Goal: Find specific page/section: Find specific page/section

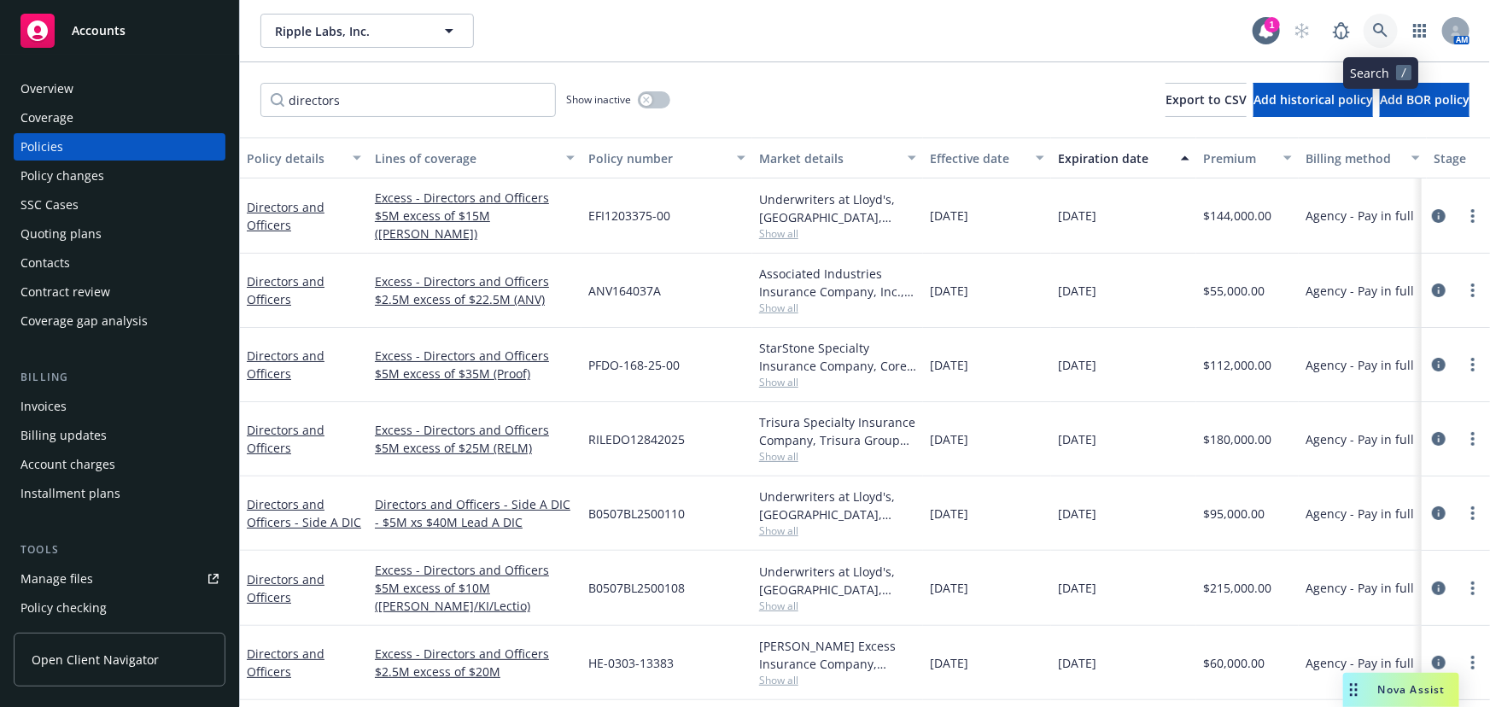
click at [1388, 33] on icon at bounding box center [1380, 30] width 15 height 15
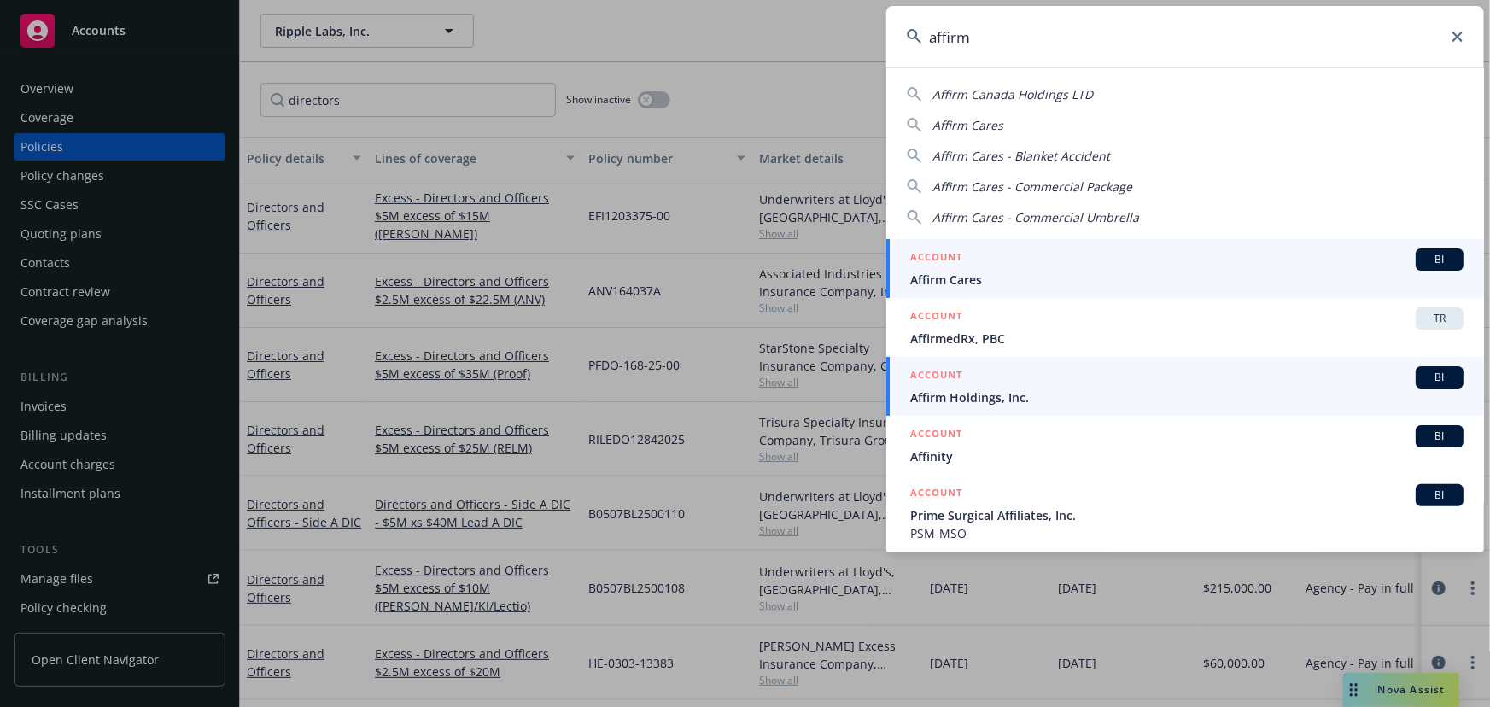
type input "affirm"
click at [1077, 399] on span "Affirm Holdings, Inc." at bounding box center [1186, 397] width 553 height 18
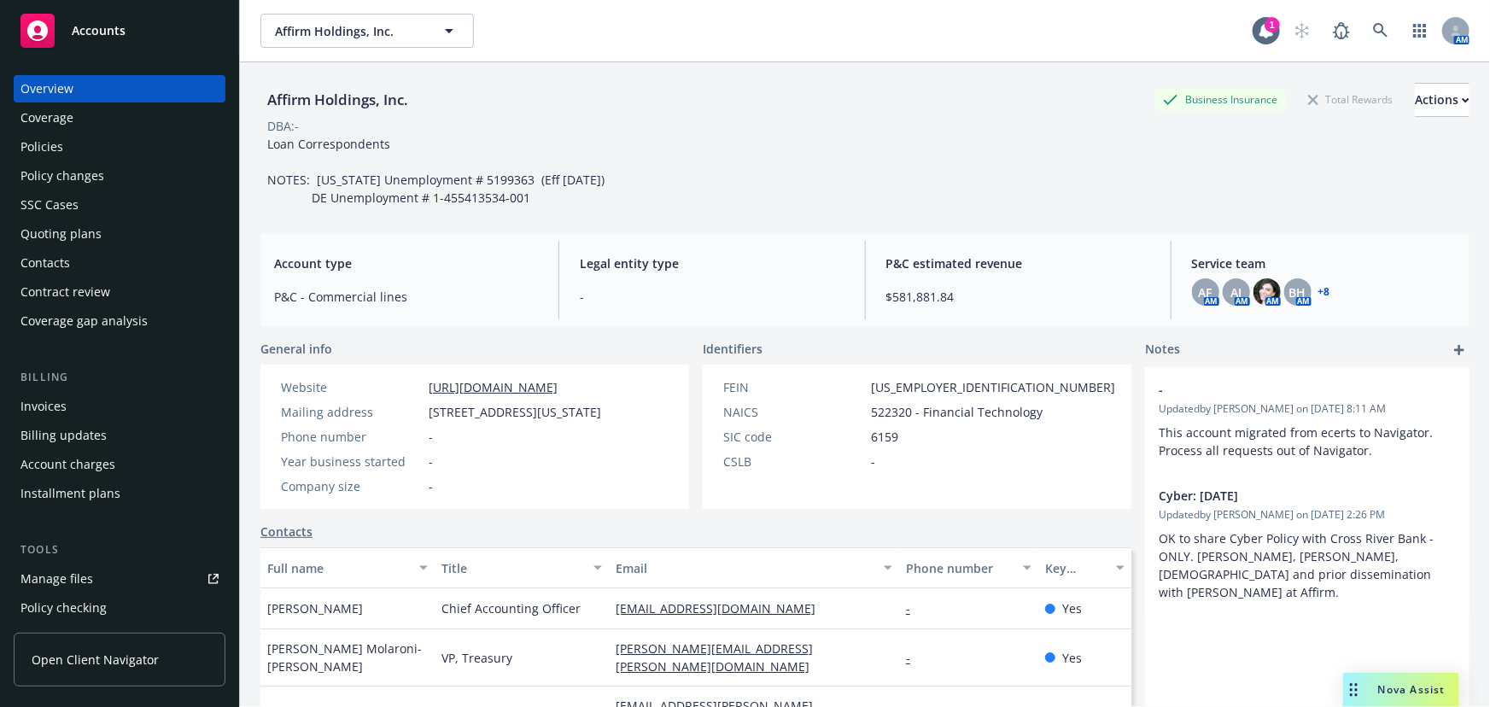
click at [94, 412] on div "Invoices" at bounding box center [119, 406] width 198 height 27
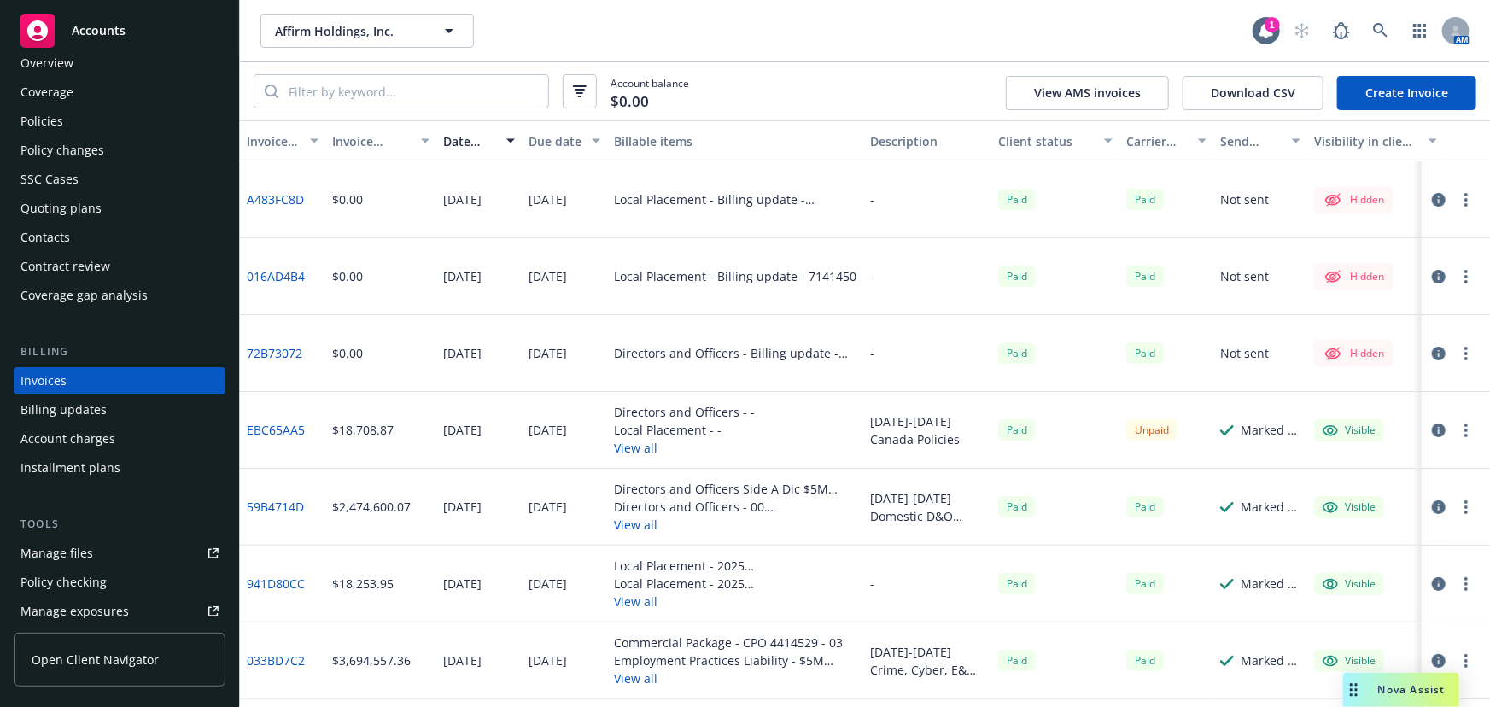
scroll to position [80, 0]
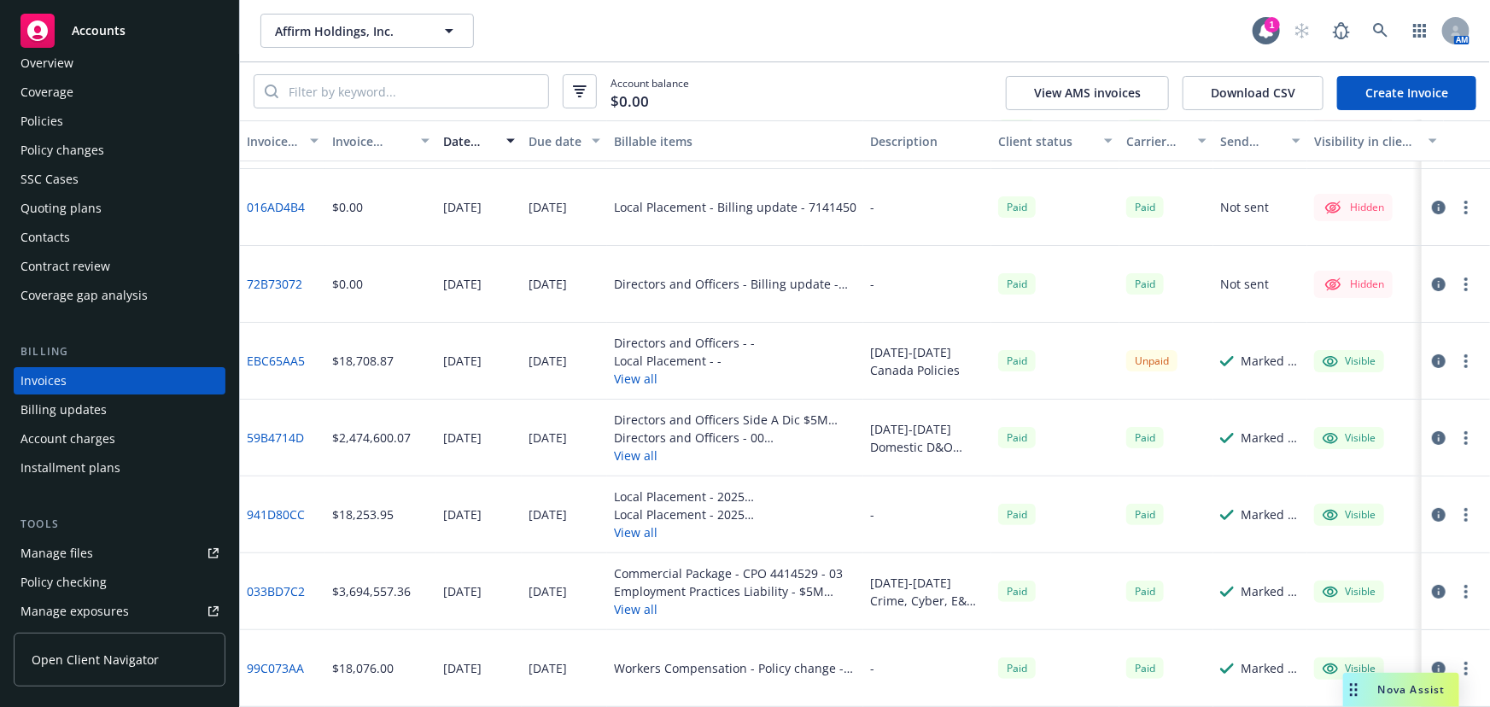
click at [636, 371] on button "View all" at bounding box center [684, 379] width 141 height 18
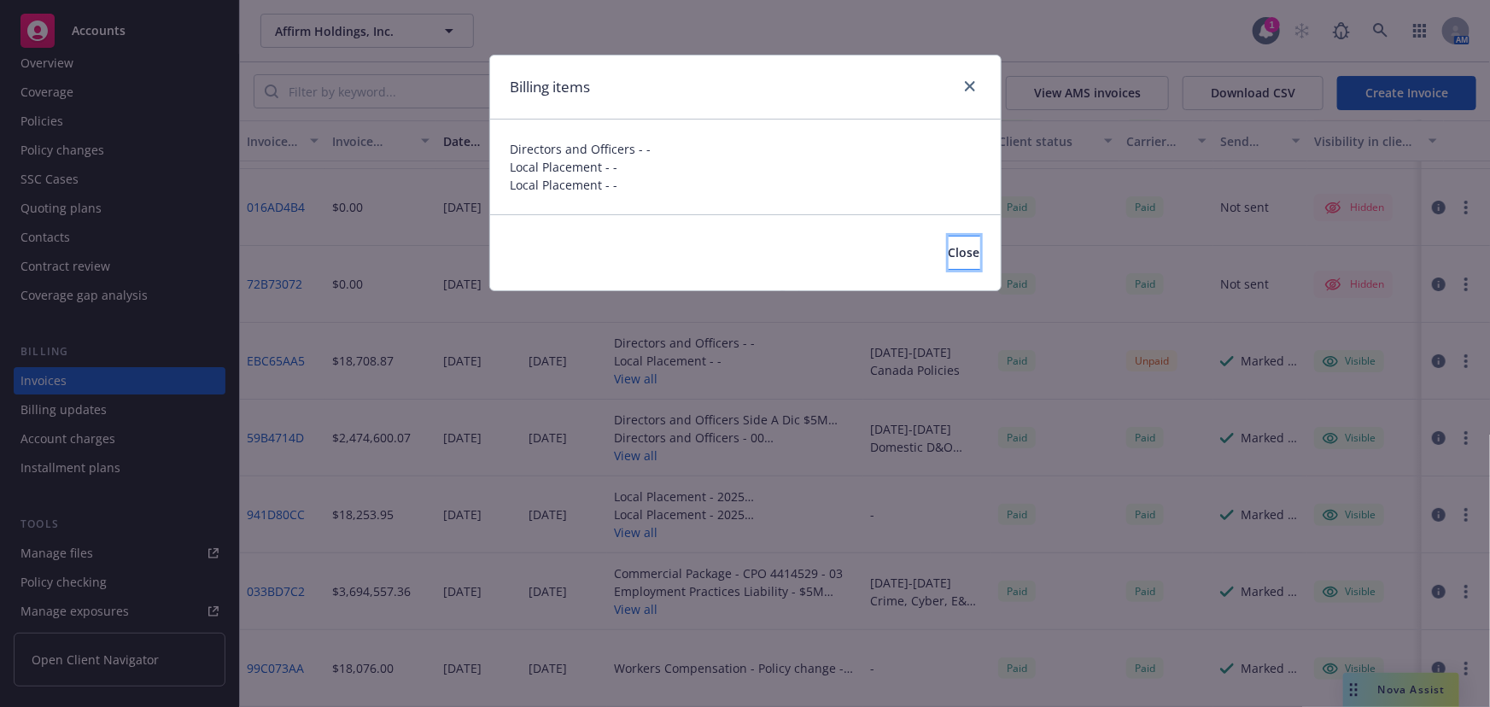
click at [959, 245] on button "Close" at bounding box center [964, 253] width 32 height 34
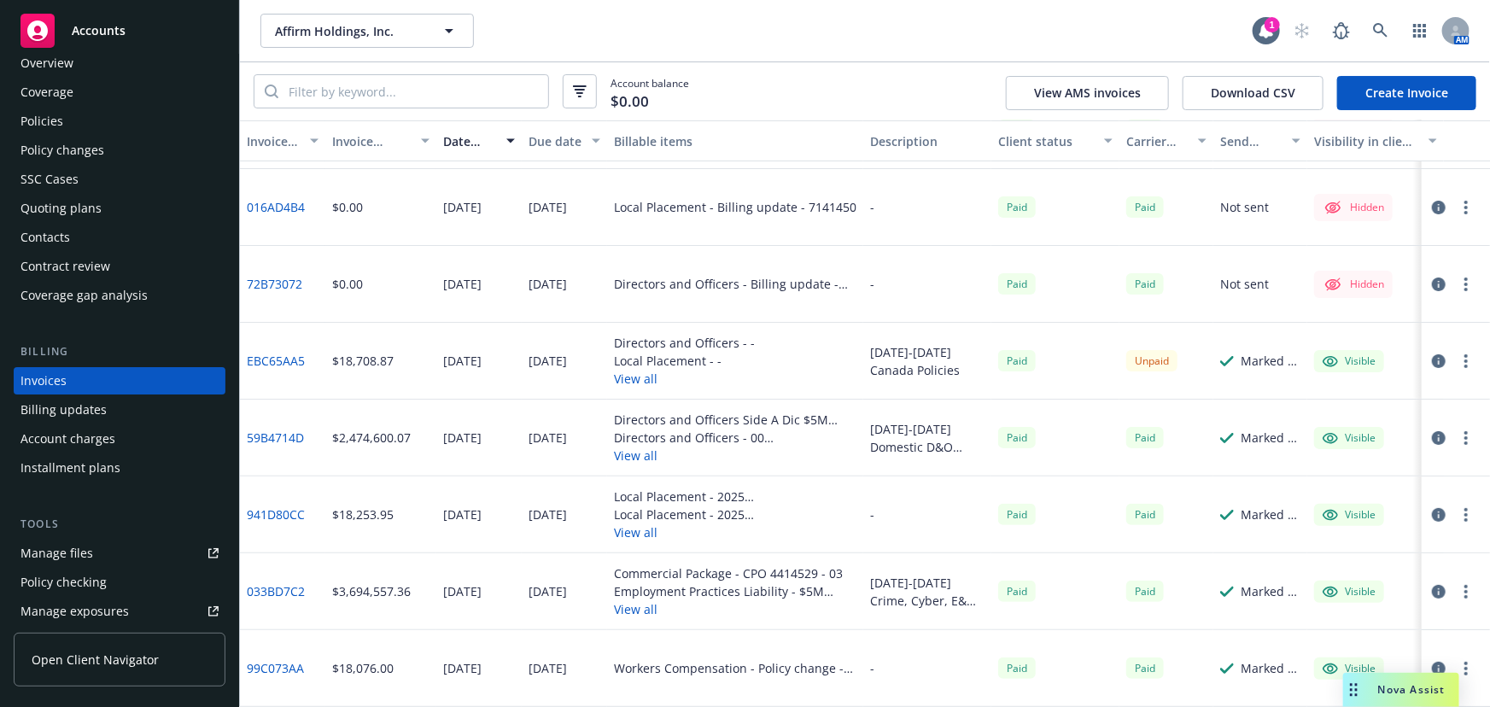
click at [1046, 52] on div "Affirm Holdings, Inc. Affirm Holdings, Inc. 1 AM" at bounding box center [865, 30] width 1250 height 61
